Goal: Information Seeking & Learning: Learn about a topic

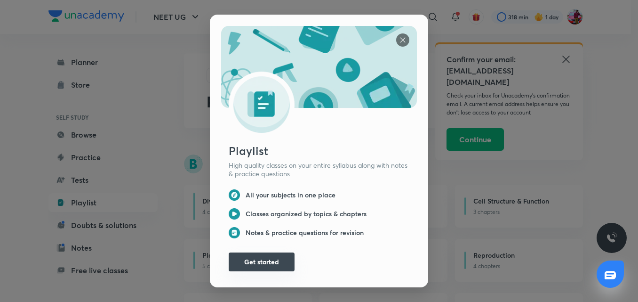
click at [267, 257] on button "Get started" at bounding box center [262, 261] width 66 height 19
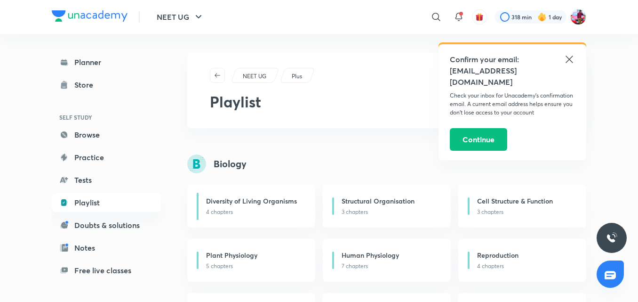
click at [568, 63] on icon at bounding box center [569, 59] width 11 height 11
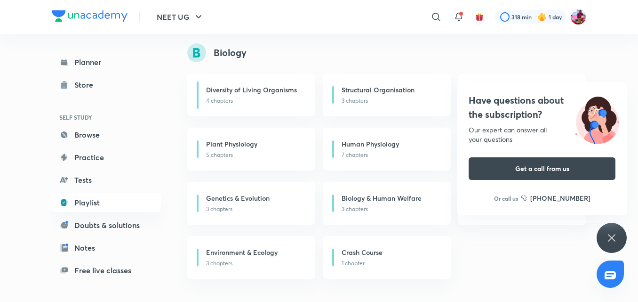
scroll to position [126, 0]
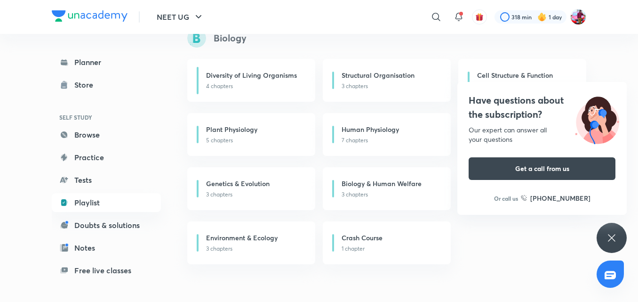
click at [302, 44] on div "Biology" at bounding box center [394, 38] width 414 height 19
click at [351, 146] on div "Human Physiology 7 chapters" at bounding box center [387, 134] width 128 height 43
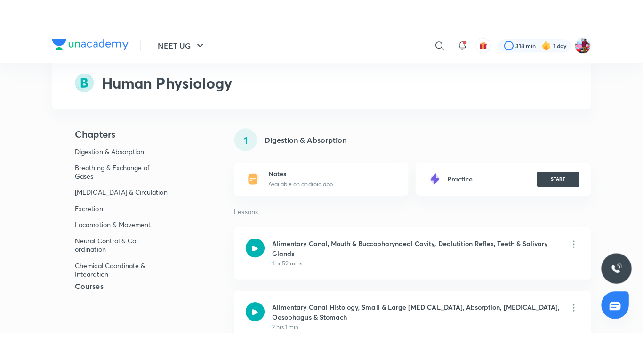
scroll to position [63, 0]
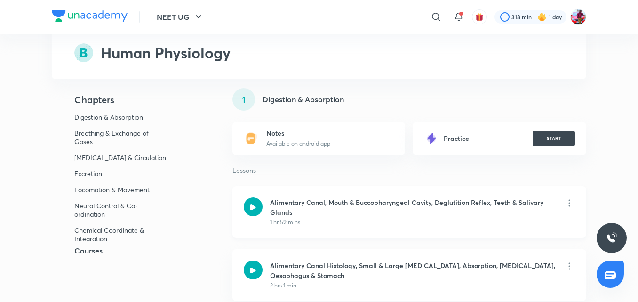
click at [302, 220] on div "1 hr 59 mins" at bounding box center [413, 222] width 286 height 8
